Goal: Navigation & Orientation: Find specific page/section

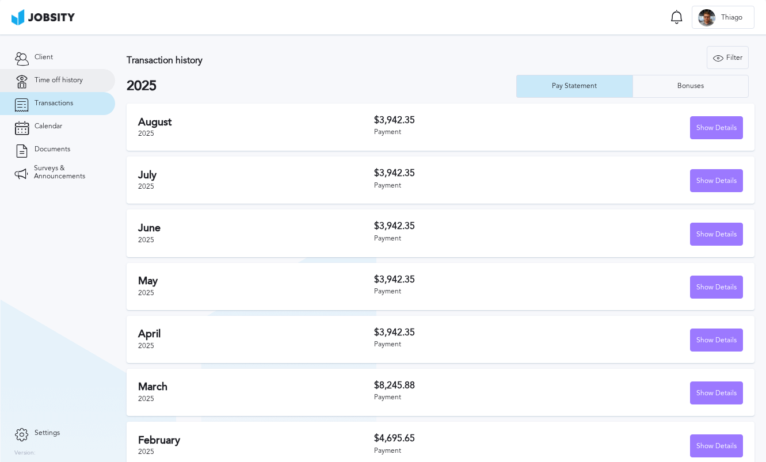
click at [75, 80] on span "Time off history" at bounding box center [59, 81] width 48 height 8
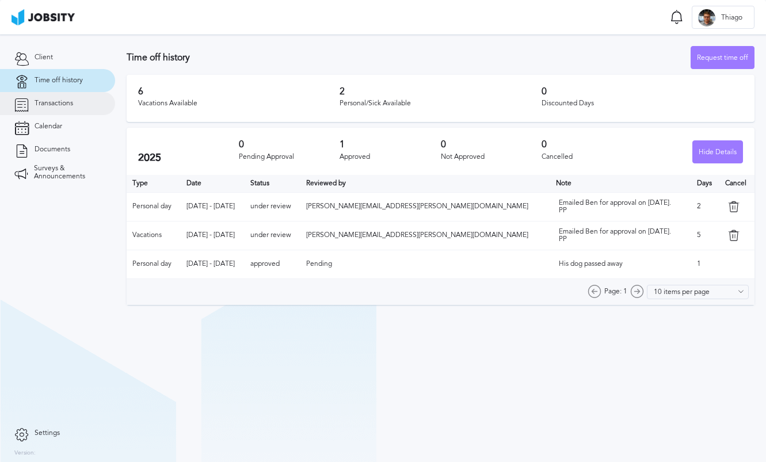
click at [63, 111] on link "Transactions" at bounding box center [57, 103] width 115 height 23
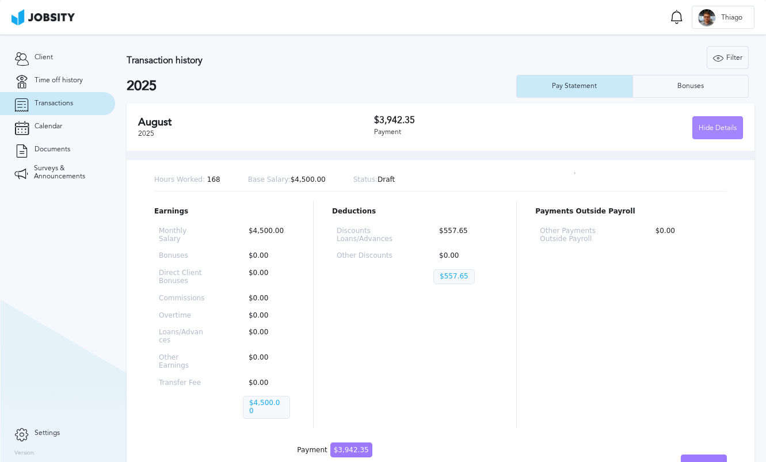
click at [707, 132] on div "Hide Details" at bounding box center [718, 128] width 50 height 23
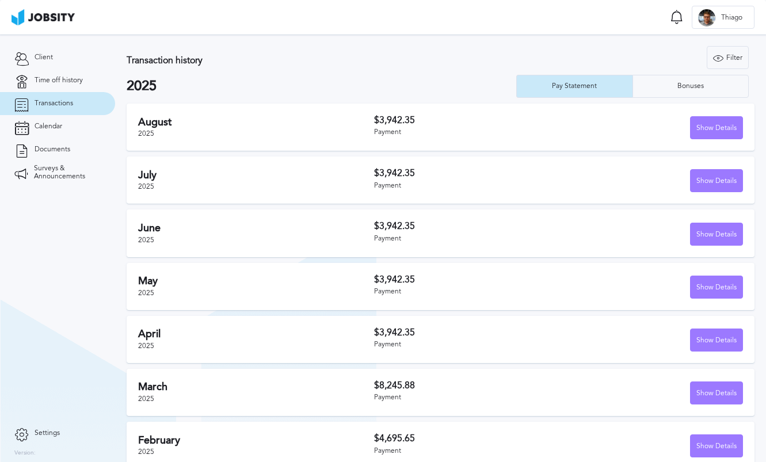
click at [360, 68] on div "Transaction history Filter Years 2025 2025 Pay Statement Bonuses" at bounding box center [441, 72] width 628 height 52
click at [78, 79] on span "Time off history" at bounding box center [59, 81] width 48 height 8
